Goal: Transaction & Acquisition: Purchase product/service

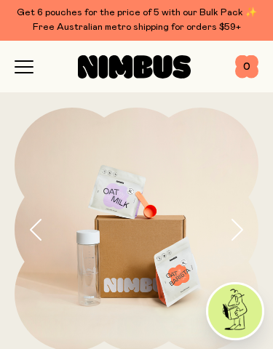
click at [222, 237] on img at bounding box center [137, 230] width 244 height 244
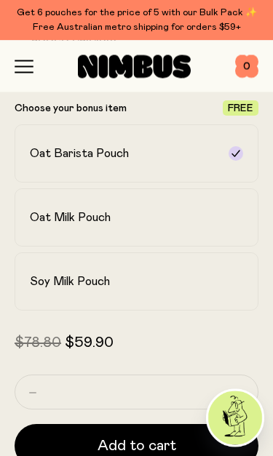
scroll to position [594, 0]
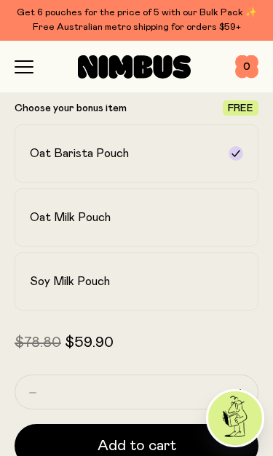
click at [150, 153] on div "Oat Barista Pouch" at bounding box center [123, 153] width 187 height 15
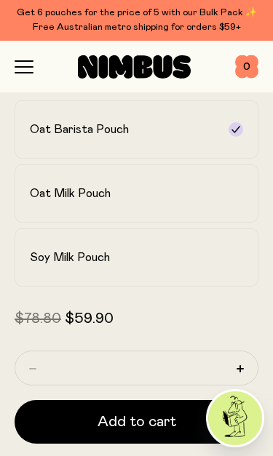
scroll to position [624, 0]
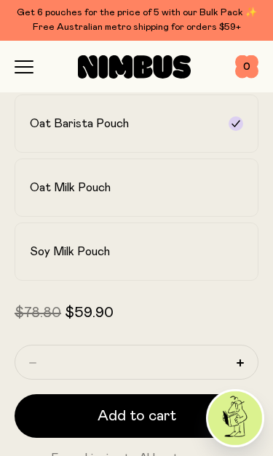
click at [118, 129] on h2 "Oat Barista Pouch" at bounding box center [79, 123] width 99 height 15
click at [135, 349] on span "Add to cart" at bounding box center [137, 416] width 79 height 20
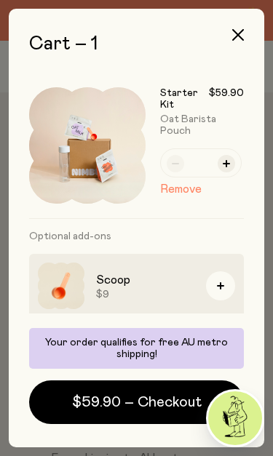
scroll to position [0, 0]
click at [237, 36] on icon "button" at bounding box center [238, 35] width 12 height 12
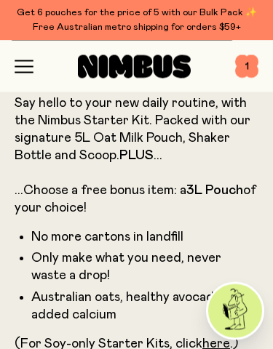
scroll to position [280, 0]
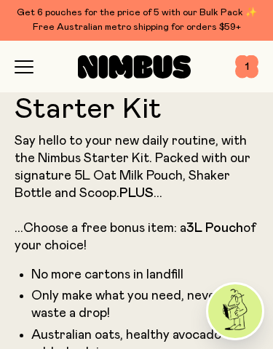
click at [33, 63] on icon "button" at bounding box center [24, 66] width 19 height 13
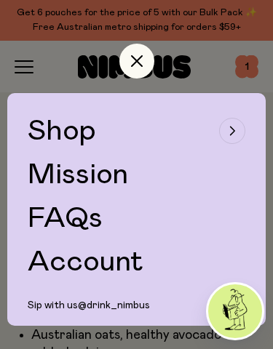
click at [91, 213] on link "FAQs" at bounding box center [65, 218] width 75 height 29
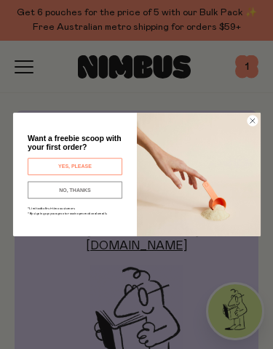
click at [258, 119] on img "POPUP Form" at bounding box center [199, 175] width 124 height 124
click at [251, 124] on circle "Close dialog" at bounding box center [252, 121] width 10 height 10
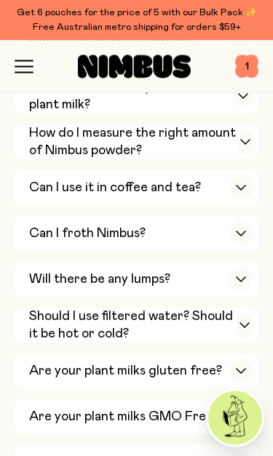
scroll to position [554, 0]
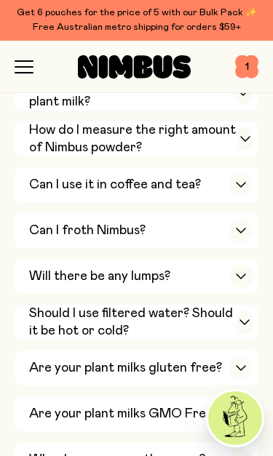
click at [243, 228] on icon "button" at bounding box center [241, 231] width 12 height 6
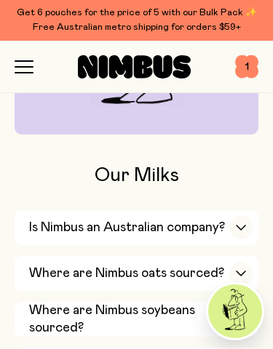
scroll to position [271, 0]
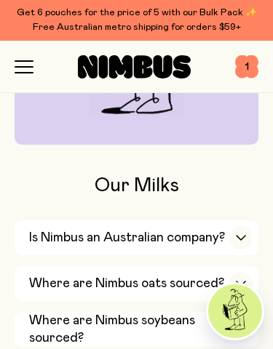
click at [25, 66] on icon "button" at bounding box center [24, 66] width 19 height 13
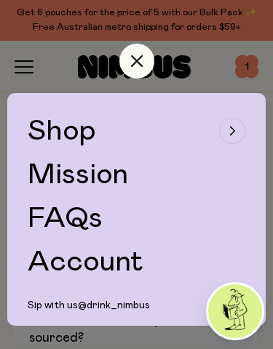
click at [217, 63] on div at bounding box center [136, 58] width 258 height 70
click at [140, 63] on icon "button" at bounding box center [137, 61] width 12 height 12
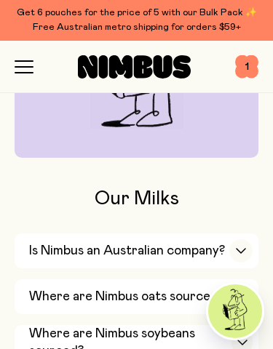
scroll to position [237, 0]
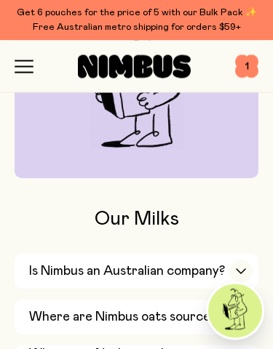
click at [30, 61] on icon "button" at bounding box center [23, 61] width 17 height 0
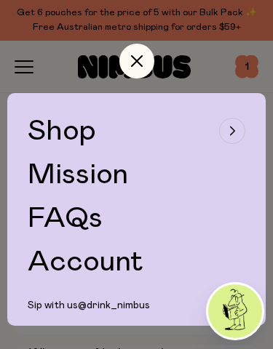
click at [98, 172] on link "Mission" at bounding box center [78, 174] width 100 height 29
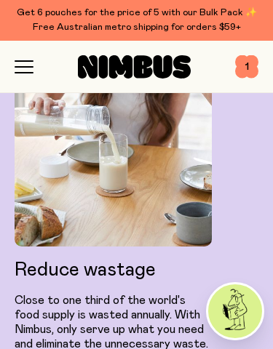
scroll to position [1585, 0]
